Goal: Check status: Check status

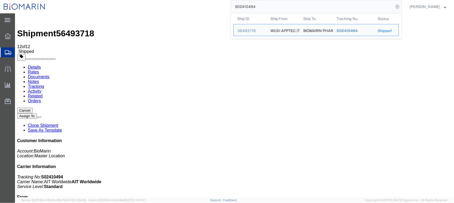
drag, startPoint x: 269, startPoint y: 6, endPoint x: 215, endPoint y: 5, distance: 54.3
click at [215, 6] on div "S02410494 Ship ID Ship From Ship To Tracking Nu. Status Ship ID 56493718 Ship F…" at bounding box center [225, 6] width 351 height 13
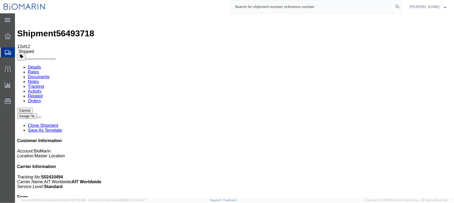
click at [278, 6] on input "search" at bounding box center [312, 6] width 163 height 13
paste input "S0238887"
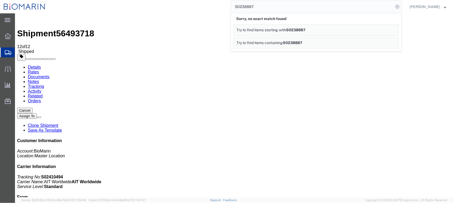
click at [292, 10] on input "S0238887" at bounding box center [312, 6] width 163 height 13
drag, startPoint x: 292, startPoint y: 10, endPoint x: 148, endPoint y: 10, distance: 143.8
click at [148, 10] on div "S0238887 Sorry, no exact match found Try to find items starting with S0238887 T…" at bounding box center [225, 6] width 351 height 13
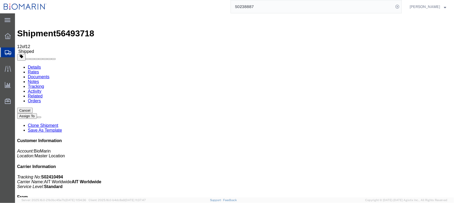
paste input "9001645"
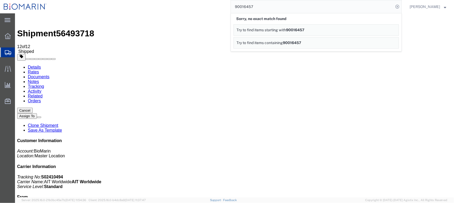
drag, startPoint x: 267, startPoint y: 9, endPoint x: 152, endPoint y: 9, distance: 115.5
click at [152, 9] on div "90016457 Sorry, no exact match found Try to find items starting with 90016457 T…" at bounding box center [225, 6] width 351 height 13
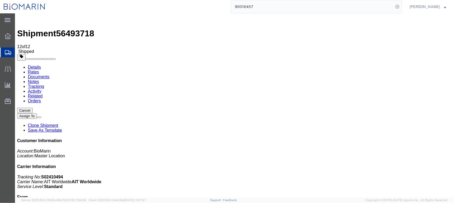
paste input "016-16560386"
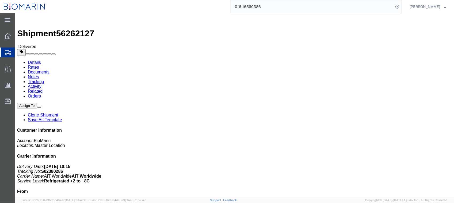
drag, startPoint x: 399, startPoint y: 65, endPoint x: 398, endPoint y: 69, distance: 3.7
click div "Customer Information Account: BioMarin Location: Master Location Carrier Inform…"
drag, startPoint x: 379, startPoint y: 73, endPoint x: 360, endPoint y: 74, distance: 19.8
click p "Delivery Date: [DATE] 10:15 Tracking No: S02380286 Carrier Name: AIT Worldwide …"
copy b "S02380286"
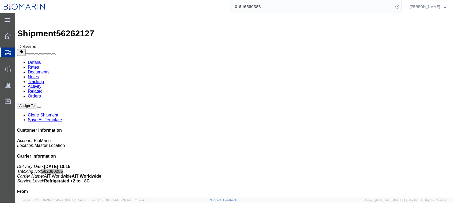
click at [287, 9] on input "016-16560386" at bounding box center [312, 6] width 163 height 13
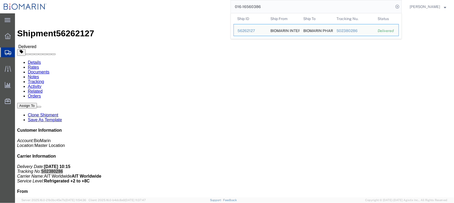
drag, startPoint x: 290, startPoint y: 9, endPoint x: 162, endPoint y: 4, distance: 128.4
click at [162, 4] on div "016-16560386 Ship ID Ship From Ship To Tracking Nu. Status Ship ID 56262127 Shi…" at bounding box center [225, 6] width 351 height 13
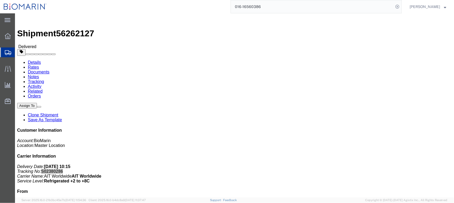
paste input "S02398887"
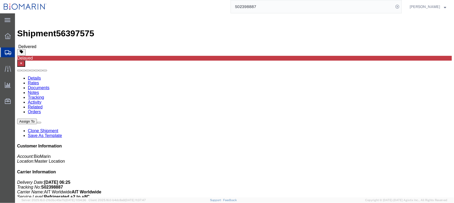
click link "Tracking"
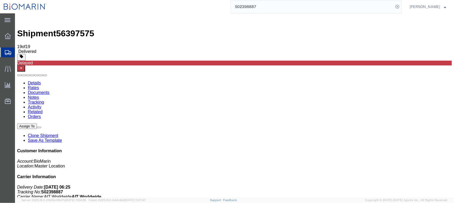
click at [33, 80] on link "Details" at bounding box center [34, 82] width 13 height 5
drag, startPoint x: 309, startPoint y: 70, endPoint x: 327, endPoint y: 69, distance: 18.2
click div "References Bill Of Lading: DUB02398887 Order Number: A005332 Master Airway Bill…"
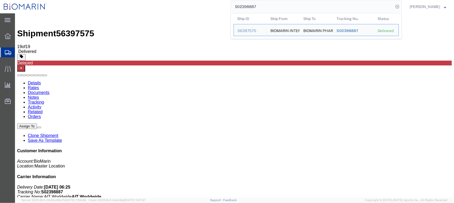
drag, startPoint x: 276, startPoint y: 6, endPoint x: 193, endPoint y: 11, distance: 83.3
click at [193, 11] on div "S02398887 Ship ID Ship From Ship To Tracking Nu. Status Ship ID 56397575 Ship F…" at bounding box center [225, 6] width 351 height 13
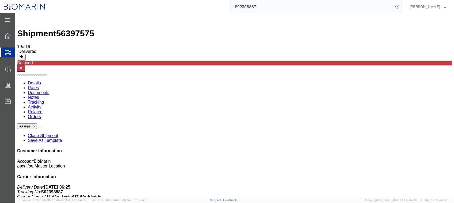
paste input "1844875"
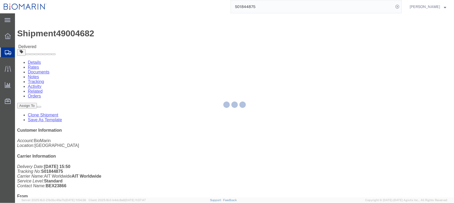
drag, startPoint x: 62, startPoint y: 20, endPoint x: 77, endPoint y: 34, distance: 20.1
click at [77, 34] on div at bounding box center [234, 105] width 439 height 184
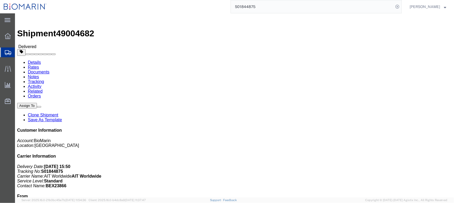
click link "Documents"
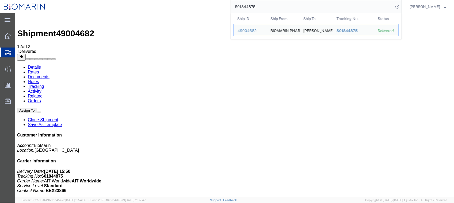
drag, startPoint x: 272, startPoint y: 7, endPoint x: 198, endPoint y: 4, distance: 74.1
click at [198, 4] on div "S01844875 Ship ID Ship From Ship To Tracking Nu. Status Ship ID 49004682 Ship F…" at bounding box center [225, 6] width 351 height 13
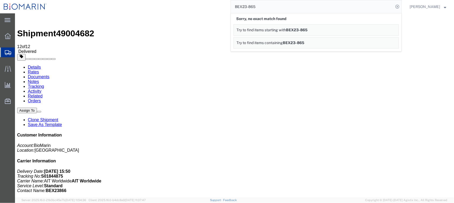
click at [259, 6] on input "BEX23-865" at bounding box center [312, 6] width 163 height 13
type input "BEX23865"
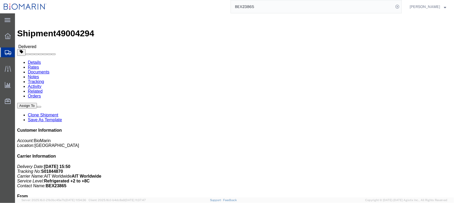
click link "Documents"
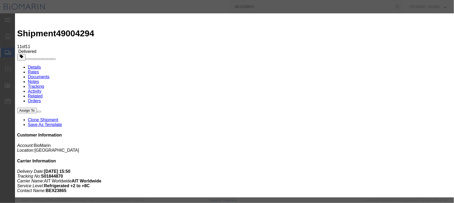
type input "C:\fakepath\S01844870 - X20231103138552.pdf"
select select
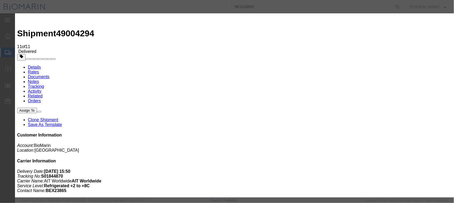
select select
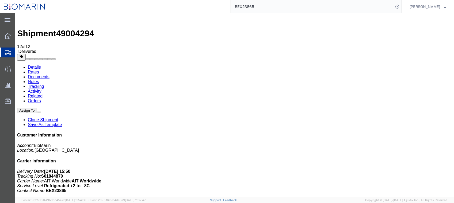
click at [401, 169] on p "Delivery Date: [DATE] 15:50 Tracking No: S01844870 Carrier Name: AIT Worldwide …" at bounding box center [234, 181] width 434 height 24
drag, startPoint x: 399, startPoint y: 87, endPoint x: 377, endPoint y: 89, distance: 22.3
click at [377, 169] on p "Delivery Date: [DATE] 15:50 Tracking No: S01844870 Carrier Name: AIT Worldwide …" at bounding box center [234, 181] width 434 height 24
copy b "S01844870"
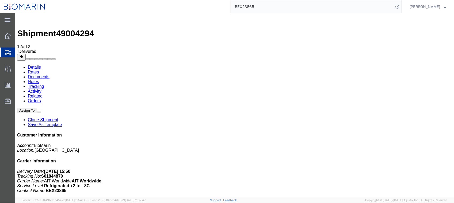
click at [32, 65] on link "Details" at bounding box center [34, 67] width 13 height 5
click b "016-91807435"
drag, startPoint x: 296, startPoint y: 67, endPoint x: 322, endPoint y: 67, distance: 25.4
click p "Bill Of Lading: SF101844870 Order Number: K125390 Master Tracking Number: 016-9…"
copy b "016-91807435"
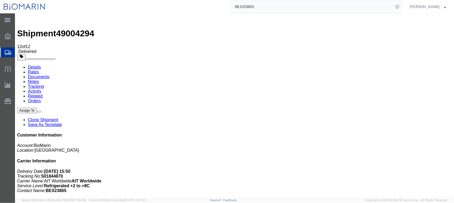
drag, startPoint x: 233, startPoint y: 9, endPoint x: 222, endPoint y: 25, distance: 19.0
click div
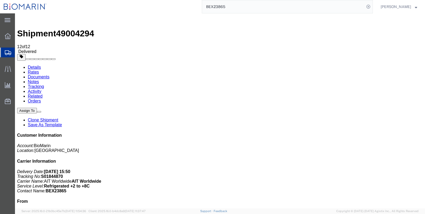
click p "[DATE] 10:00"
click at [255, 6] on input "BEX23865" at bounding box center [283, 6] width 163 height 13
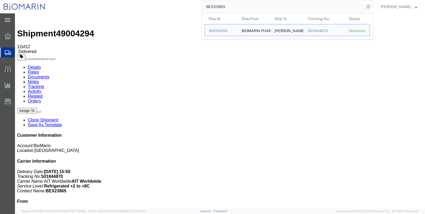
drag, startPoint x: 255, startPoint y: 6, endPoint x: 142, endPoint y: 6, distance: 113.4
click at [142, 6] on div "BEX23865 Ship ID Ship From Ship To Tracking Nu. Status Ship ID 49004294 Ship Fr…" at bounding box center [211, 6] width 323 height 13
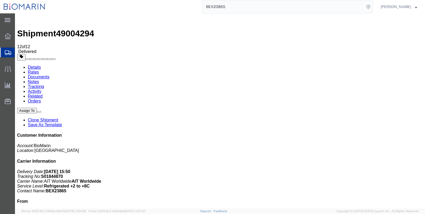
paste input "S0184487"
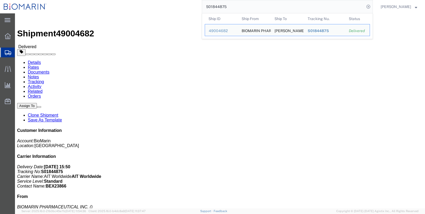
drag, startPoint x: 238, startPoint y: 8, endPoint x: 190, endPoint y: 7, distance: 47.6
click at [191, 8] on div "S01844875 Ship ID Ship From Ship To Tracking Nu. Status Ship ID 49004682 Ship F…" at bounding box center [211, 6] width 323 height 13
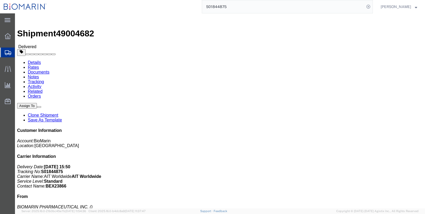
paste input "0"
click link "Documents"
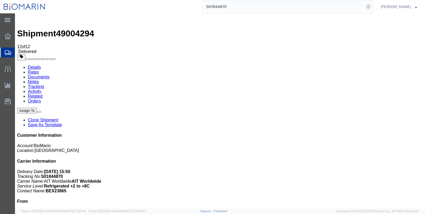
drag, startPoint x: 59, startPoint y: 126, endPoint x: 262, endPoint y: 120, distance: 203.3
click at [44, 84] on link "Tracking" at bounding box center [36, 86] width 16 height 5
click at [247, 7] on input "S01844870" at bounding box center [283, 6] width 163 height 13
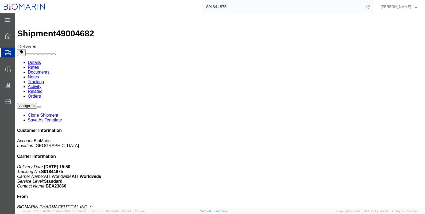
click link "Documents"
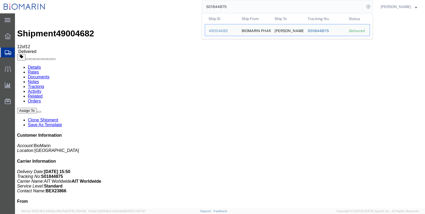
drag, startPoint x: 246, startPoint y: 4, endPoint x: 174, endPoint y: 2, distance: 71.7
click at [175, 2] on div "S01844875 Ship ID Ship From Ship To Tracking Nu. Status Ship ID 49004682 Ship F…" at bounding box center [211, 6] width 323 height 13
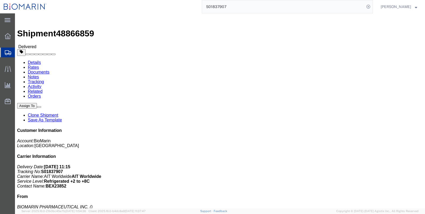
click link "Documents"
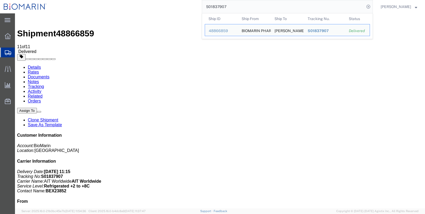
drag, startPoint x: 248, startPoint y: 3, endPoint x: 181, endPoint y: 6, distance: 67.2
click at [181, 6] on div "S01837907 Ship ID Ship From Ship To Tracking Nu. Status Ship ID 48866859 Ship F…" at bounding box center [211, 6] width 323 height 13
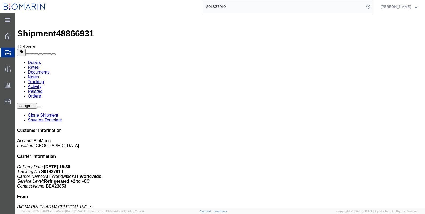
click link "Documents"
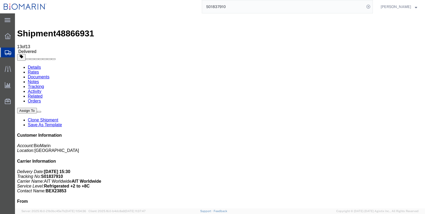
click at [44, 84] on link "Tracking" at bounding box center [36, 86] width 16 height 5
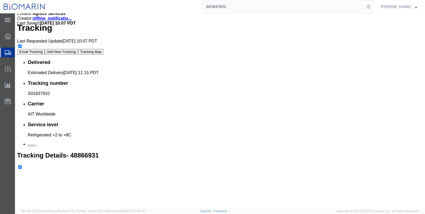
scroll to position [301, 0]
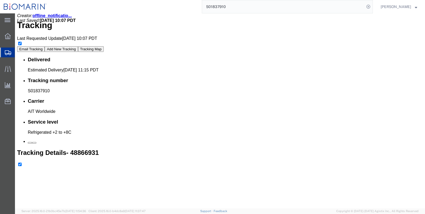
drag, startPoint x: 269, startPoint y: 20, endPoint x: 154, endPoint y: 16, distance: 114.8
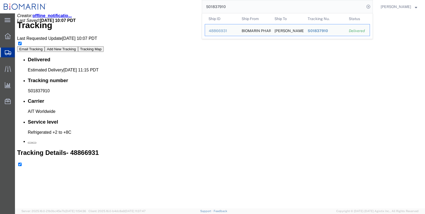
paste input "07"
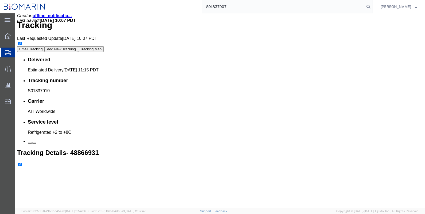
type input "S01837907"
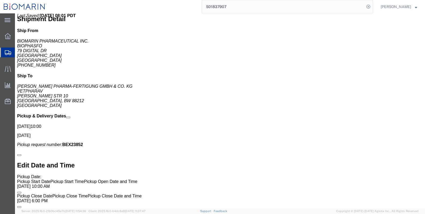
click link "Tracking"
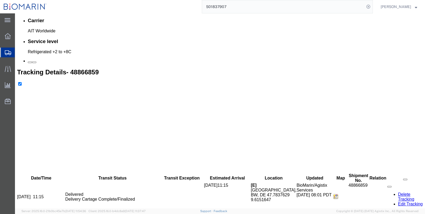
scroll to position [368, 0]
